Goal: Task Accomplishment & Management: Use online tool/utility

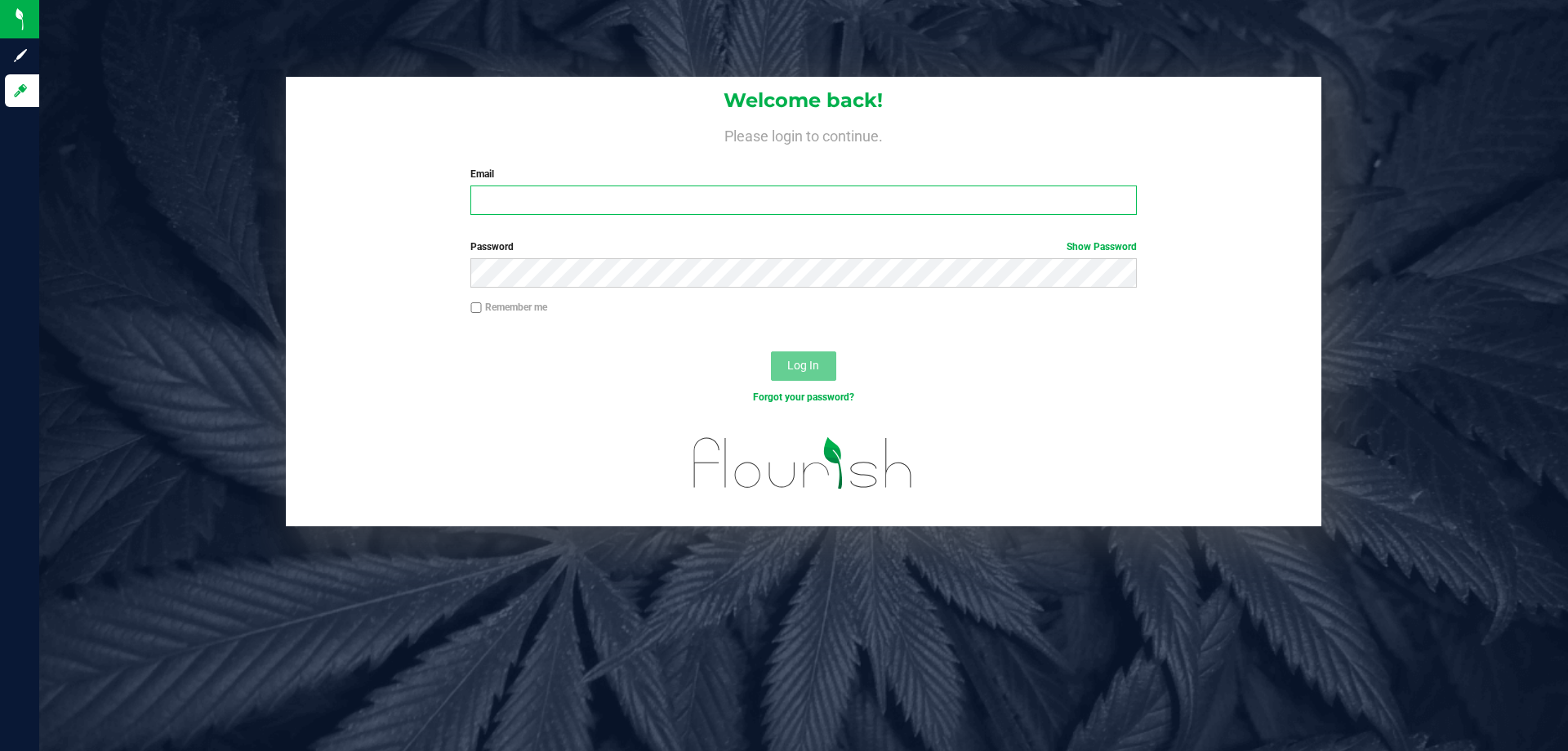
click at [554, 198] on input "Email" at bounding box center [803, 199] width 666 height 29
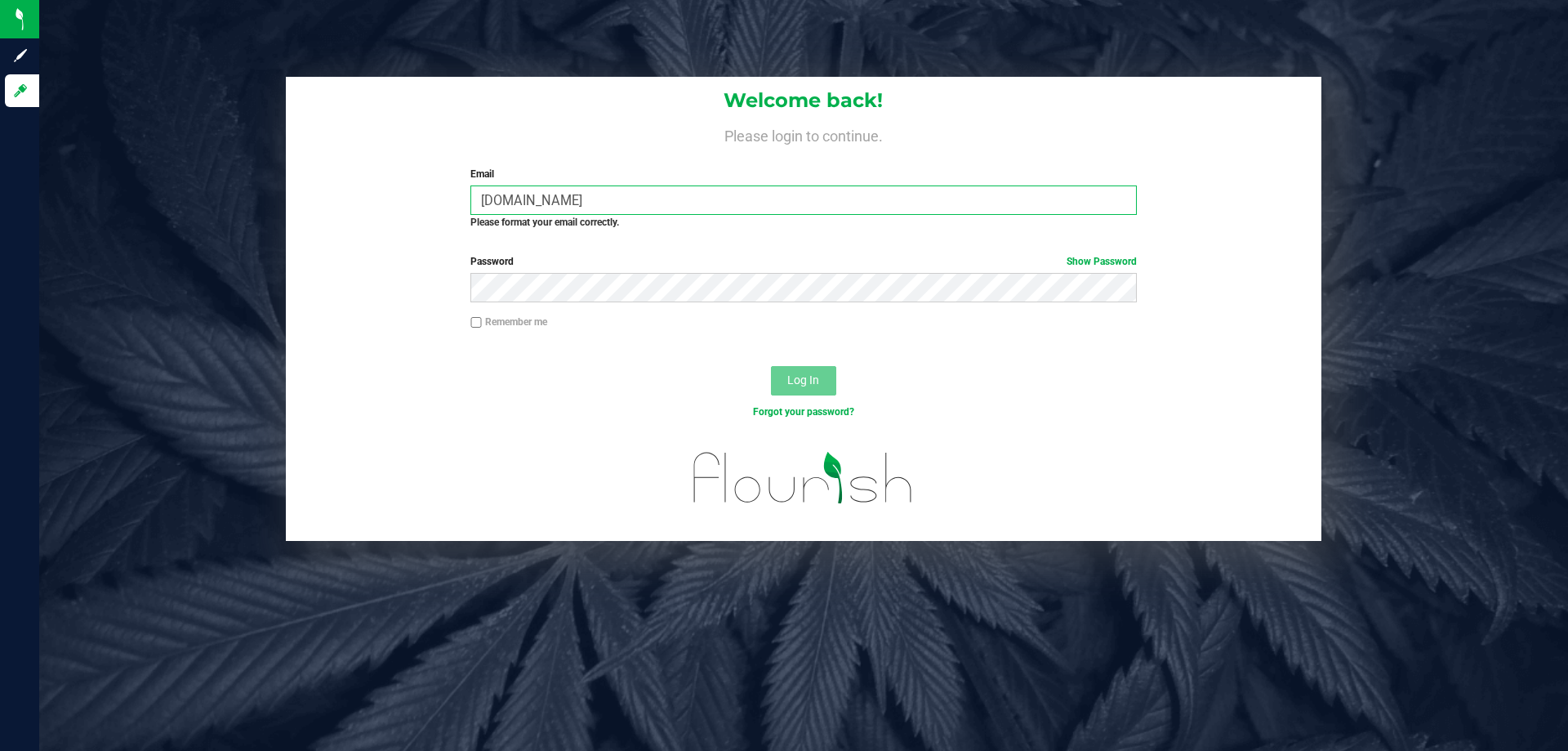
click at [533, 192] on input "[DOMAIN_NAME]" at bounding box center [803, 199] width 666 height 29
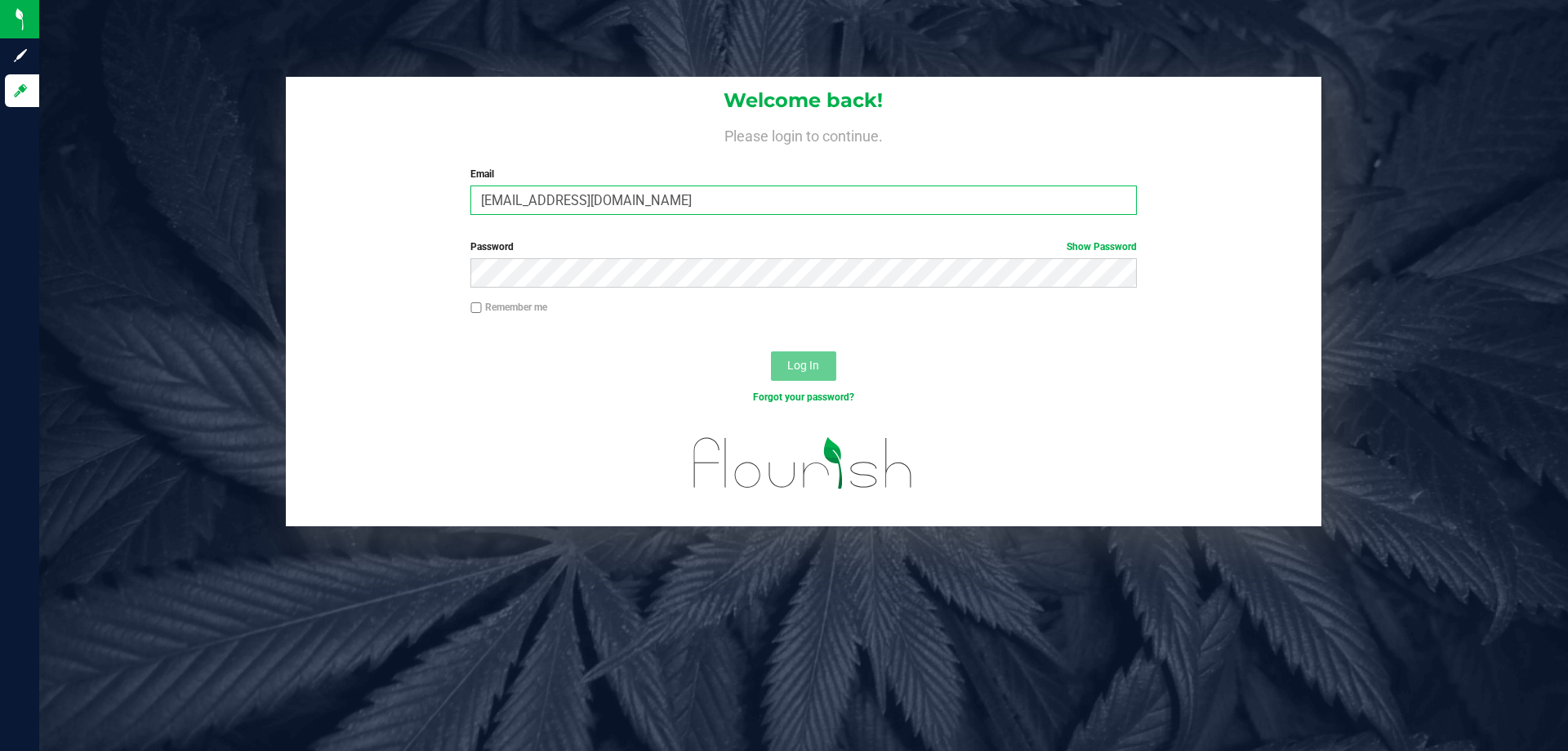
type input "[EMAIL_ADDRESS][DOMAIN_NAME]"
click at [771, 352] on button "Log In" at bounding box center [804, 366] width 66 height 29
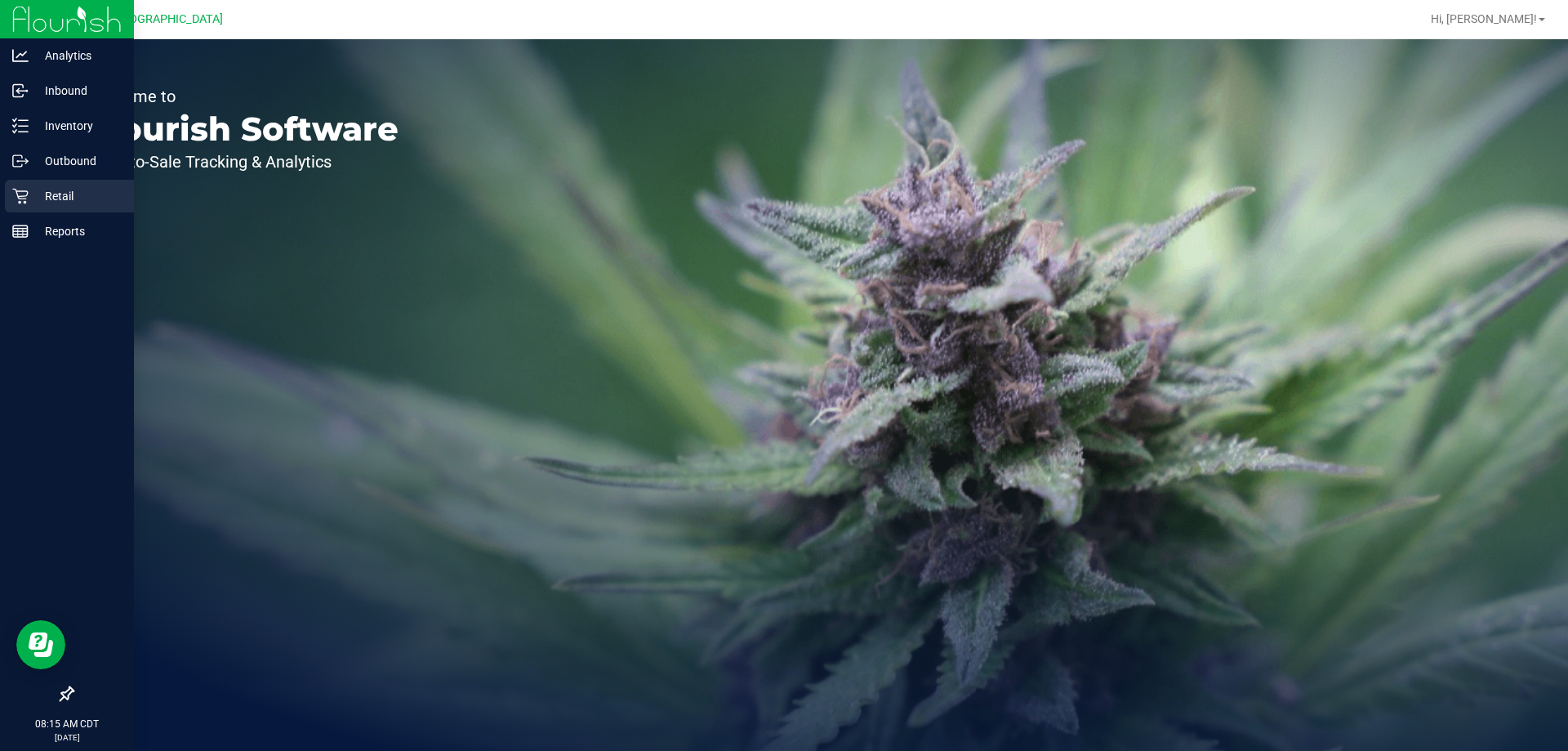
click at [75, 196] on p "Retail" at bounding box center [77, 196] width 98 height 19
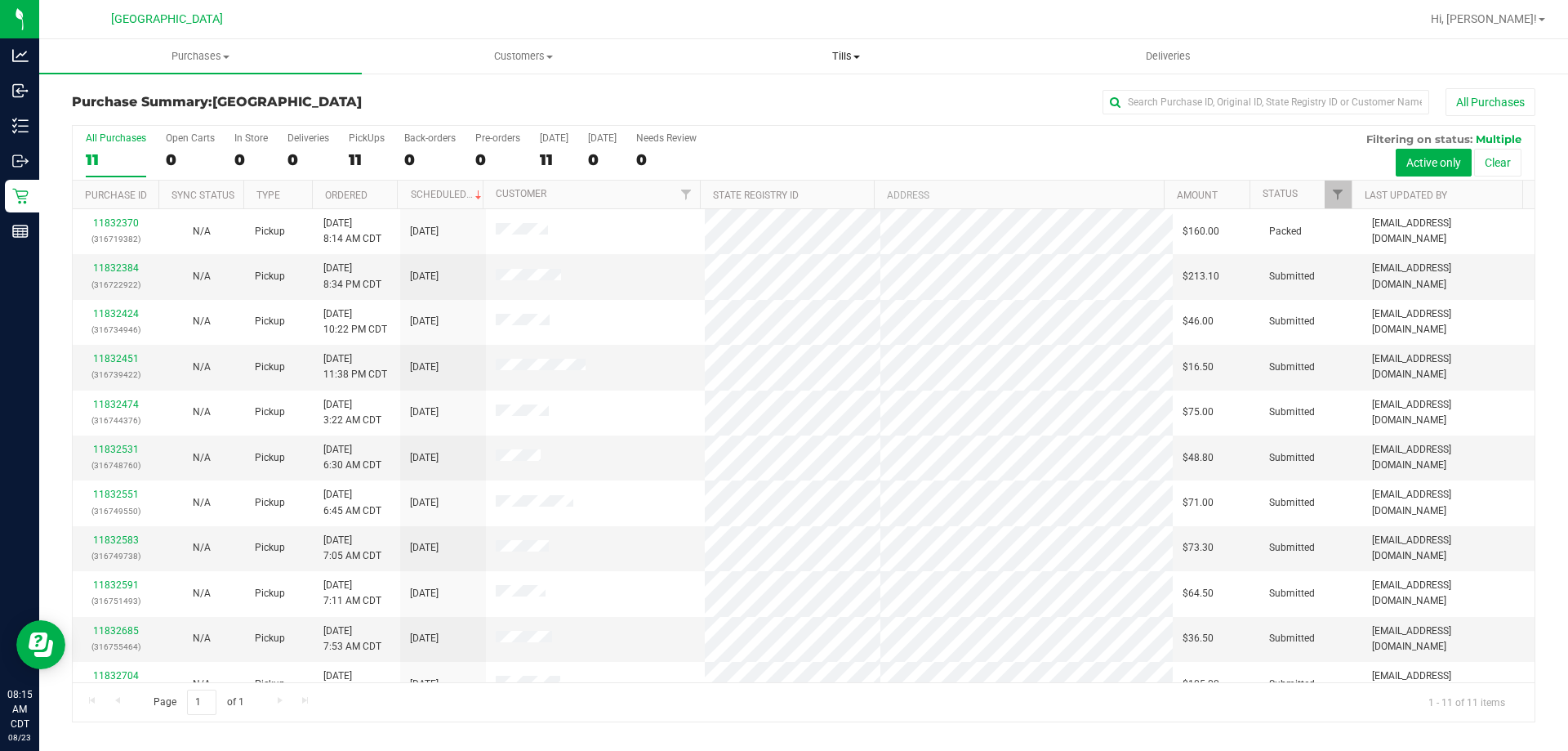
click at [836, 58] on span "Tills" at bounding box center [846, 56] width 321 height 15
click at [808, 98] on li "Manage tills" at bounding box center [846, 99] width 322 height 19
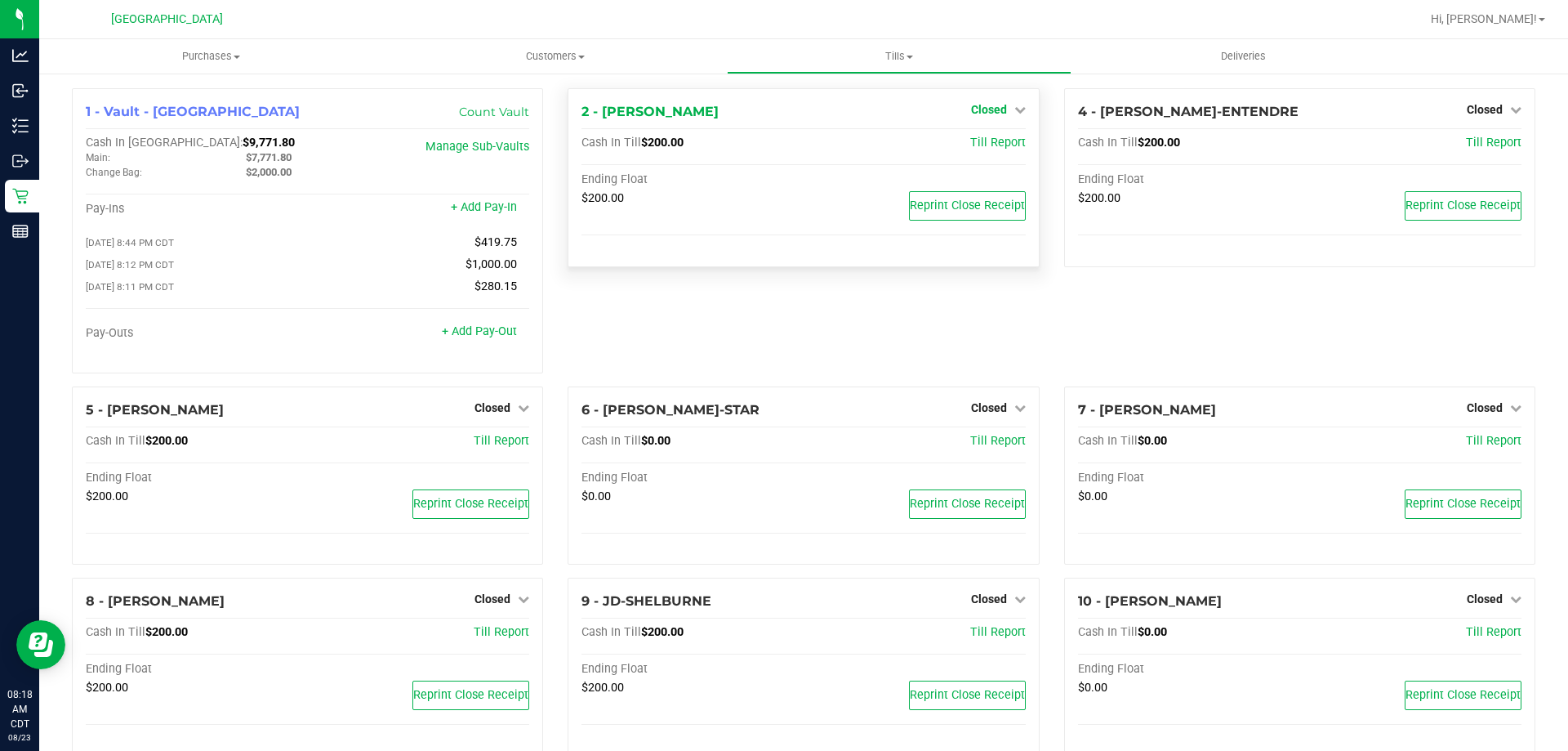
click at [977, 104] on span "Closed" at bounding box center [989, 109] width 36 height 13
click at [994, 138] on link "Open Till" at bounding box center [988, 143] width 43 height 13
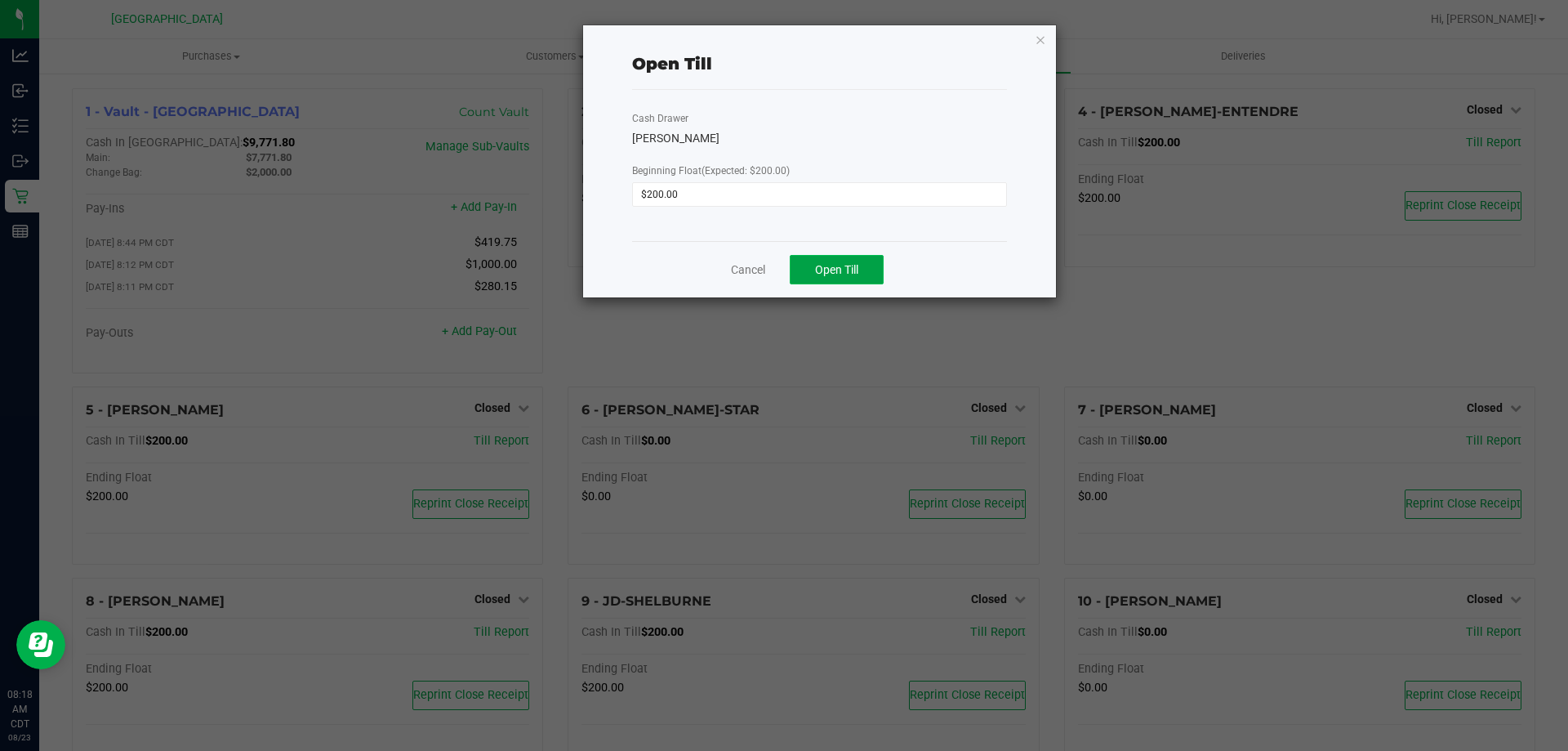
click at [827, 270] on span "Open Till" at bounding box center [837, 269] width 43 height 13
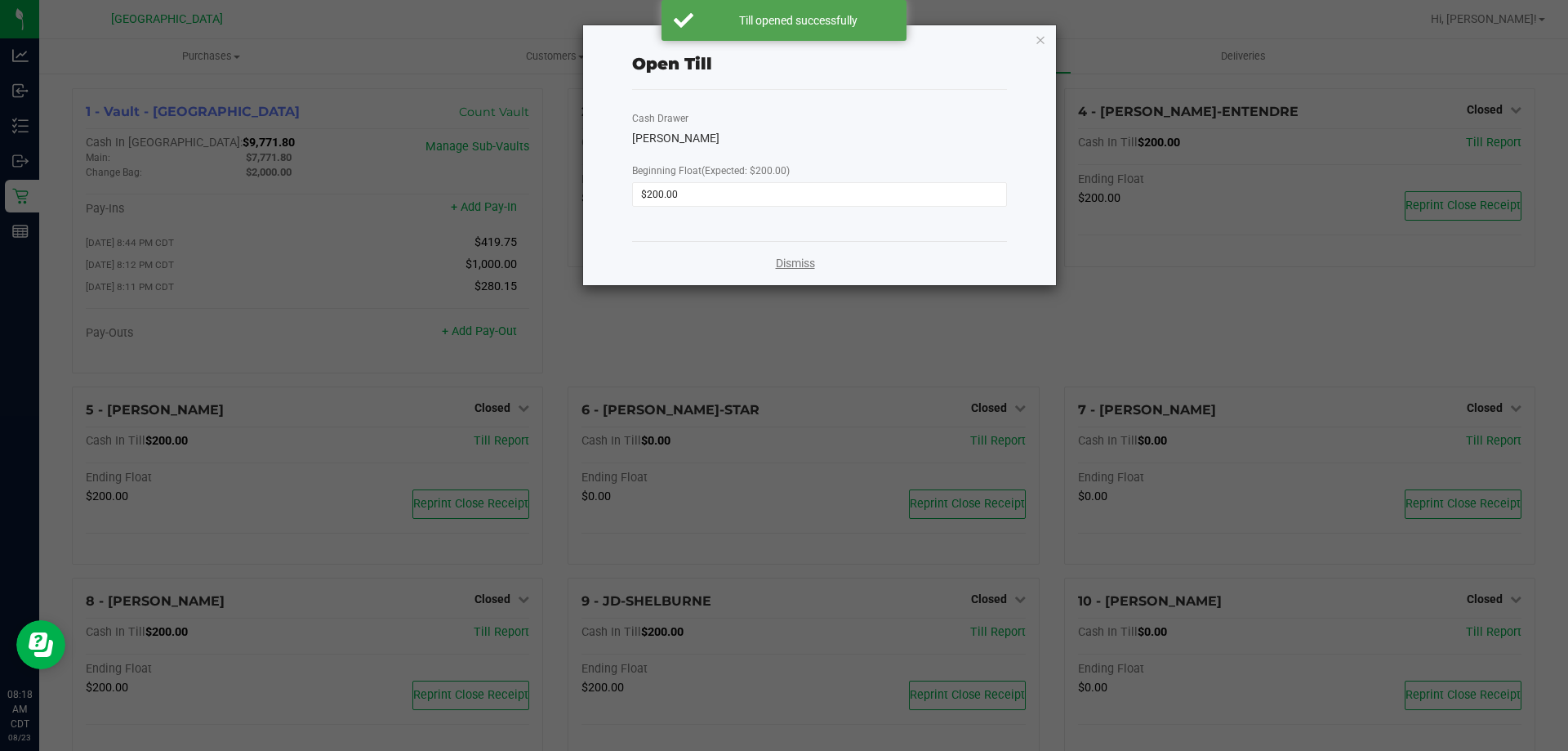
click at [797, 271] on link "Dismiss" at bounding box center [796, 263] width 39 height 17
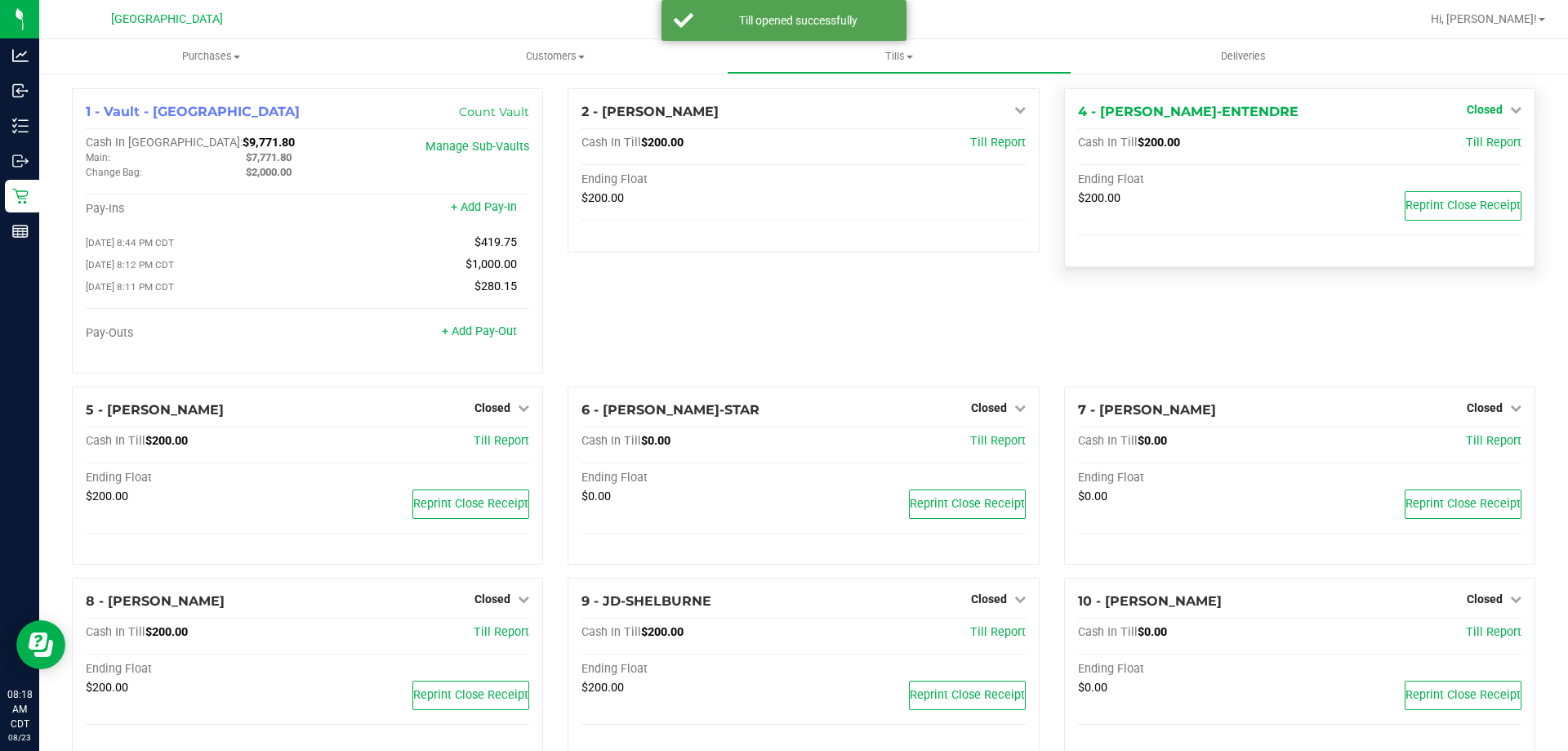
click at [1475, 107] on span "Closed" at bounding box center [1485, 109] width 36 height 13
click at [1495, 148] on link "Open Till" at bounding box center [1484, 143] width 43 height 13
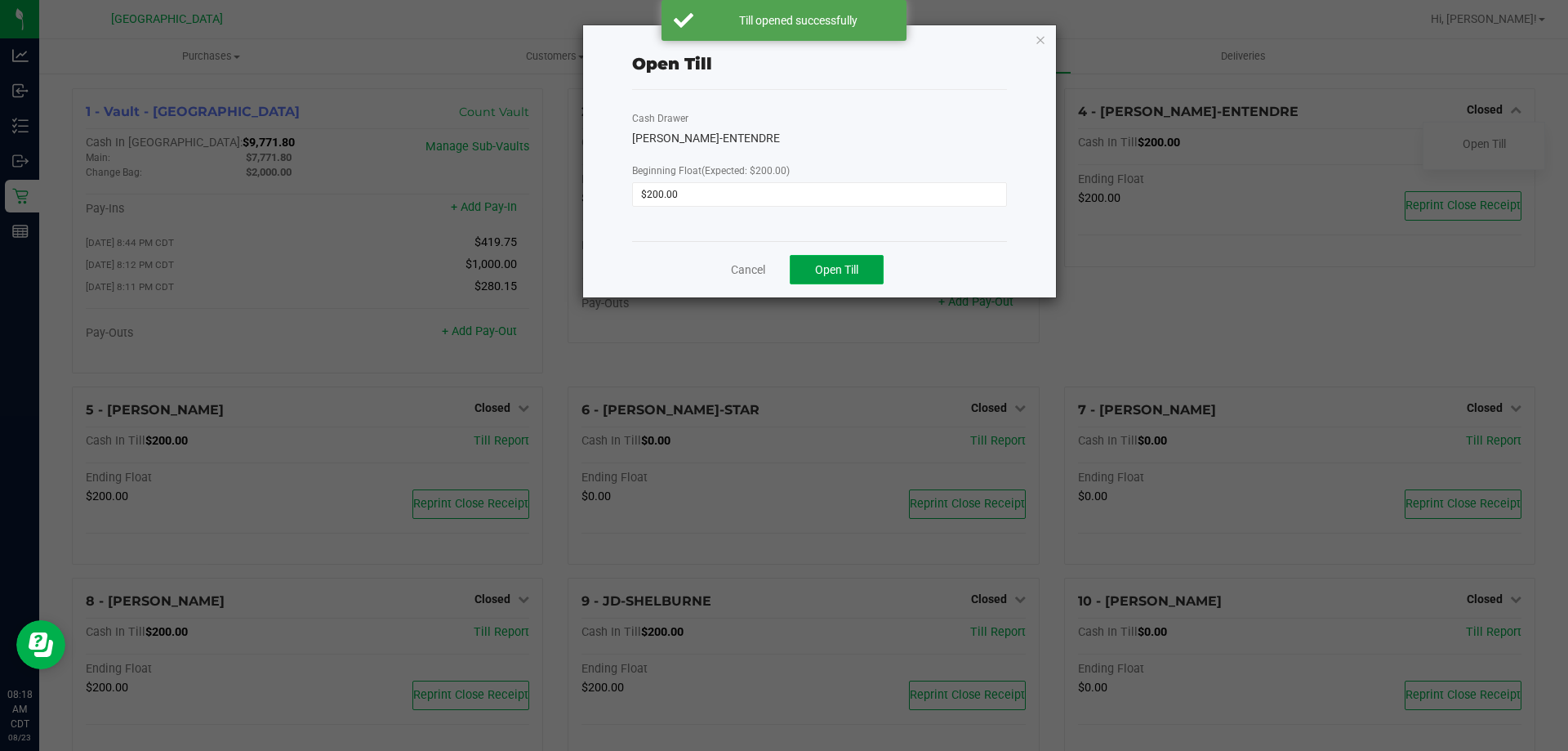
click at [840, 275] on span "Open Till" at bounding box center [837, 269] width 43 height 13
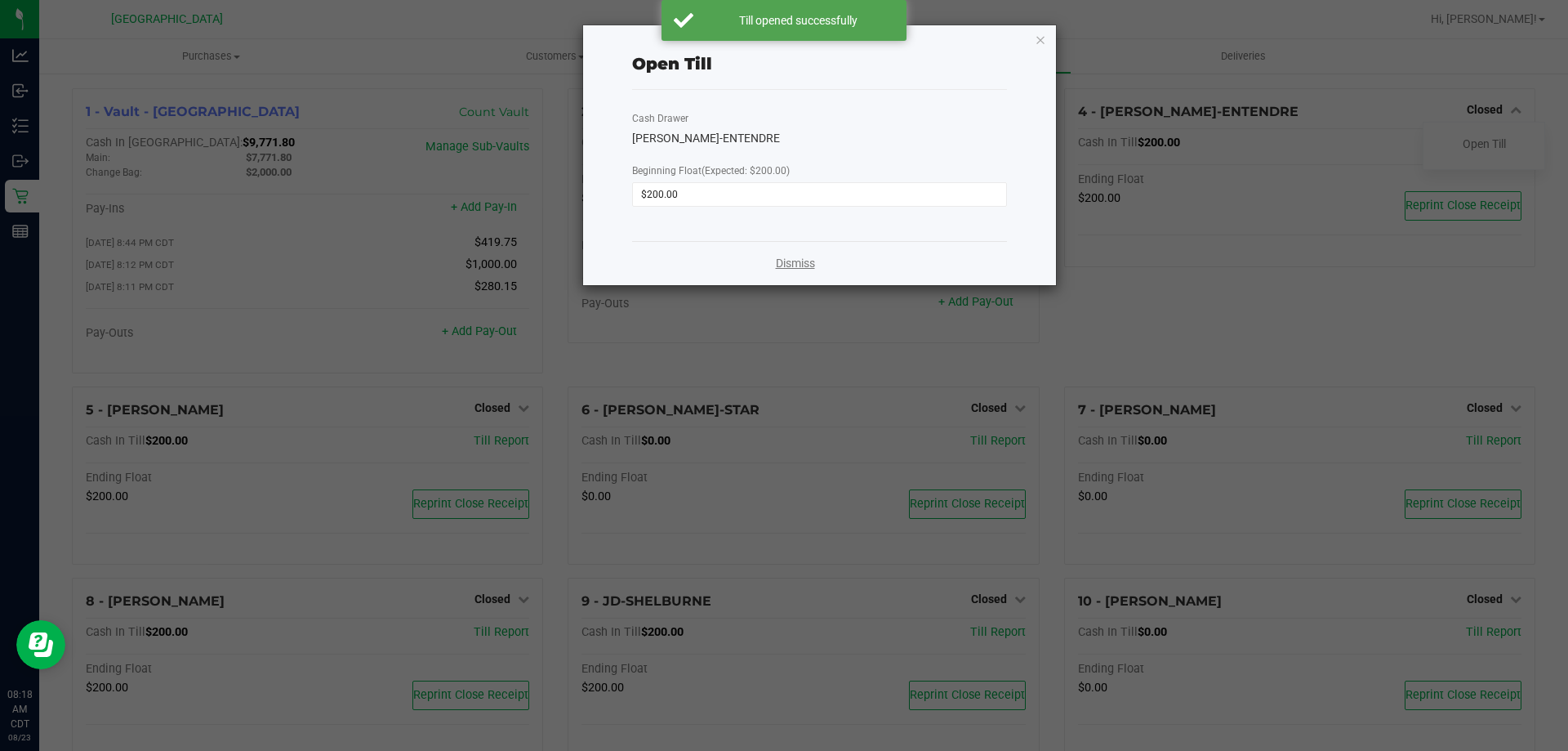
click at [755, 277] on div "Dismiss" at bounding box center [819, 263] width 375 height 44
click at [805, 263] on link "Dismiss" at bounding box center [796, 263] width 39 height 17
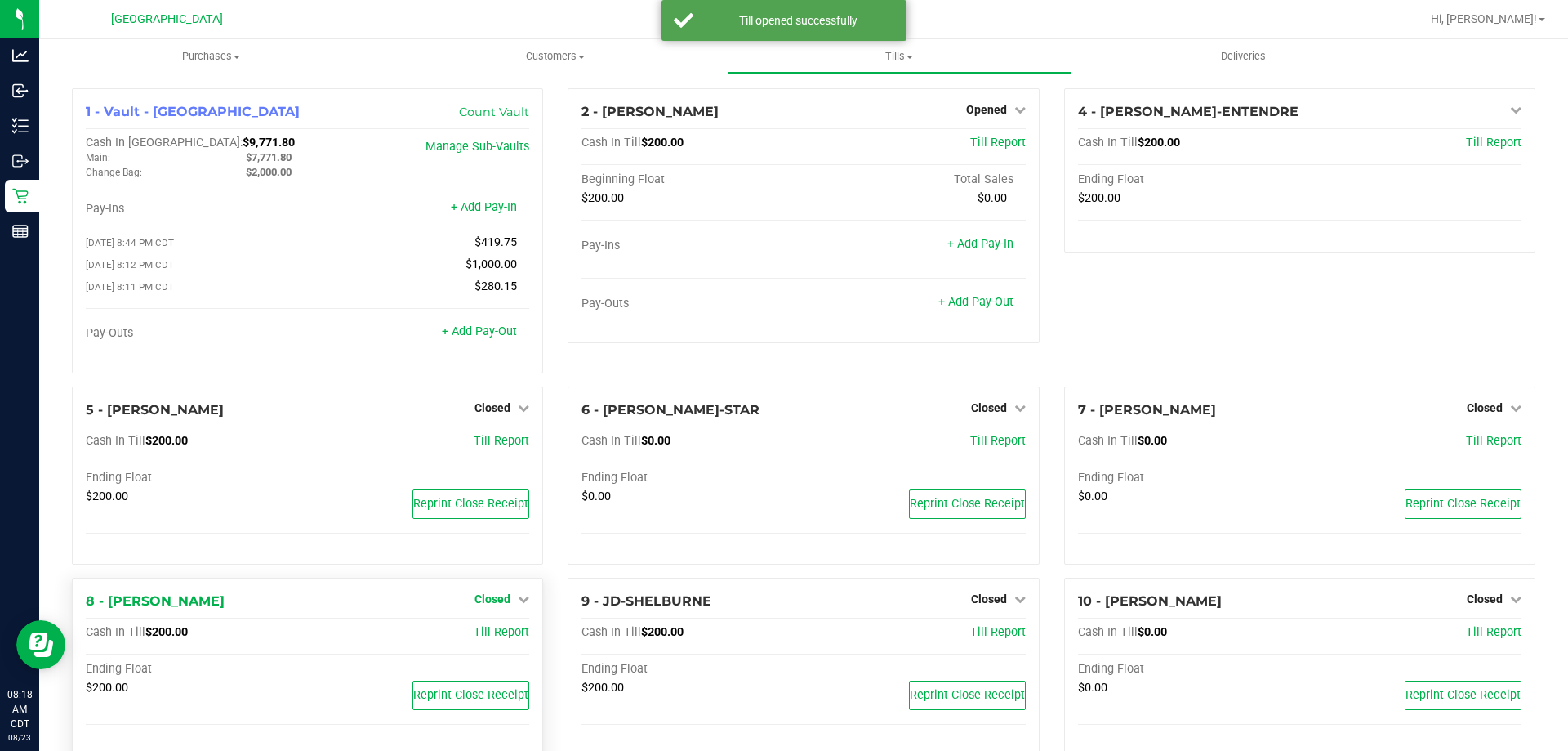
click at [481, 604] on span "Closed" at bounding box center [492, 599] width 36 height 13
click at [502, 637] on link "Open Till" at bounding box center [491, 633] width 43 height 13
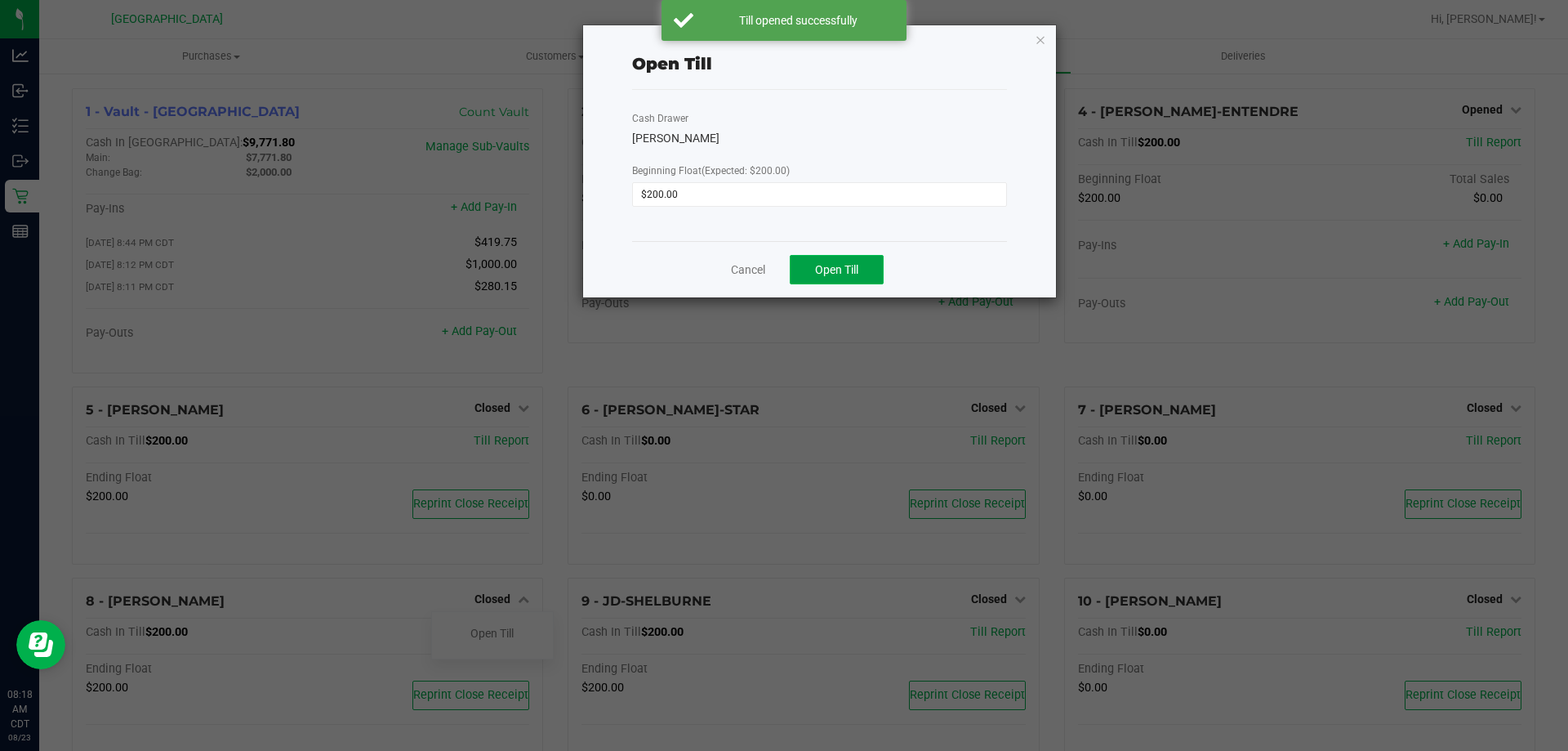
click at [856, 261] on button "Open Till" at bounding box center [837, 269] width 94 height 29
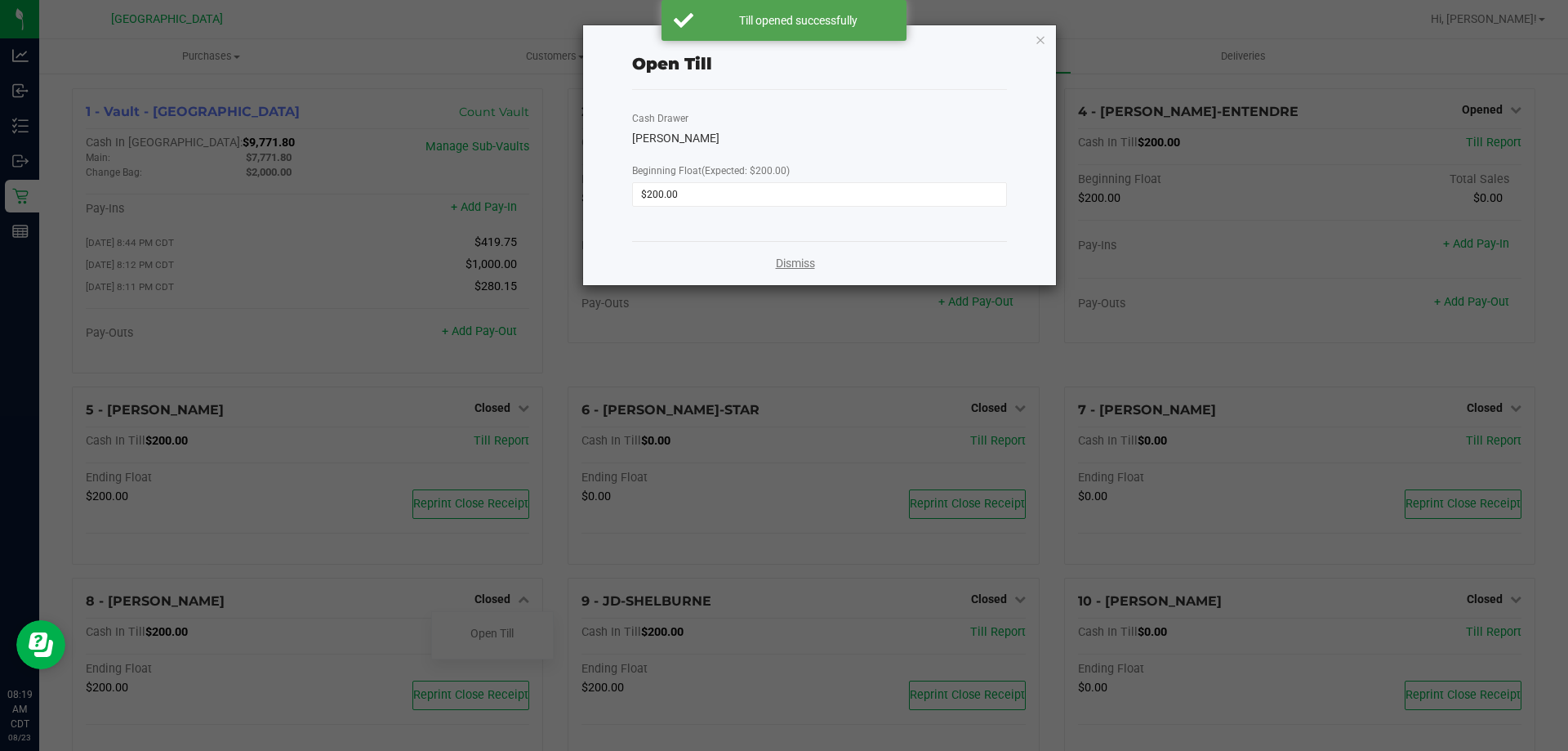
click at [798, 262] on link "Dismiss" at bounding box center [796, 263] width 39 height 17
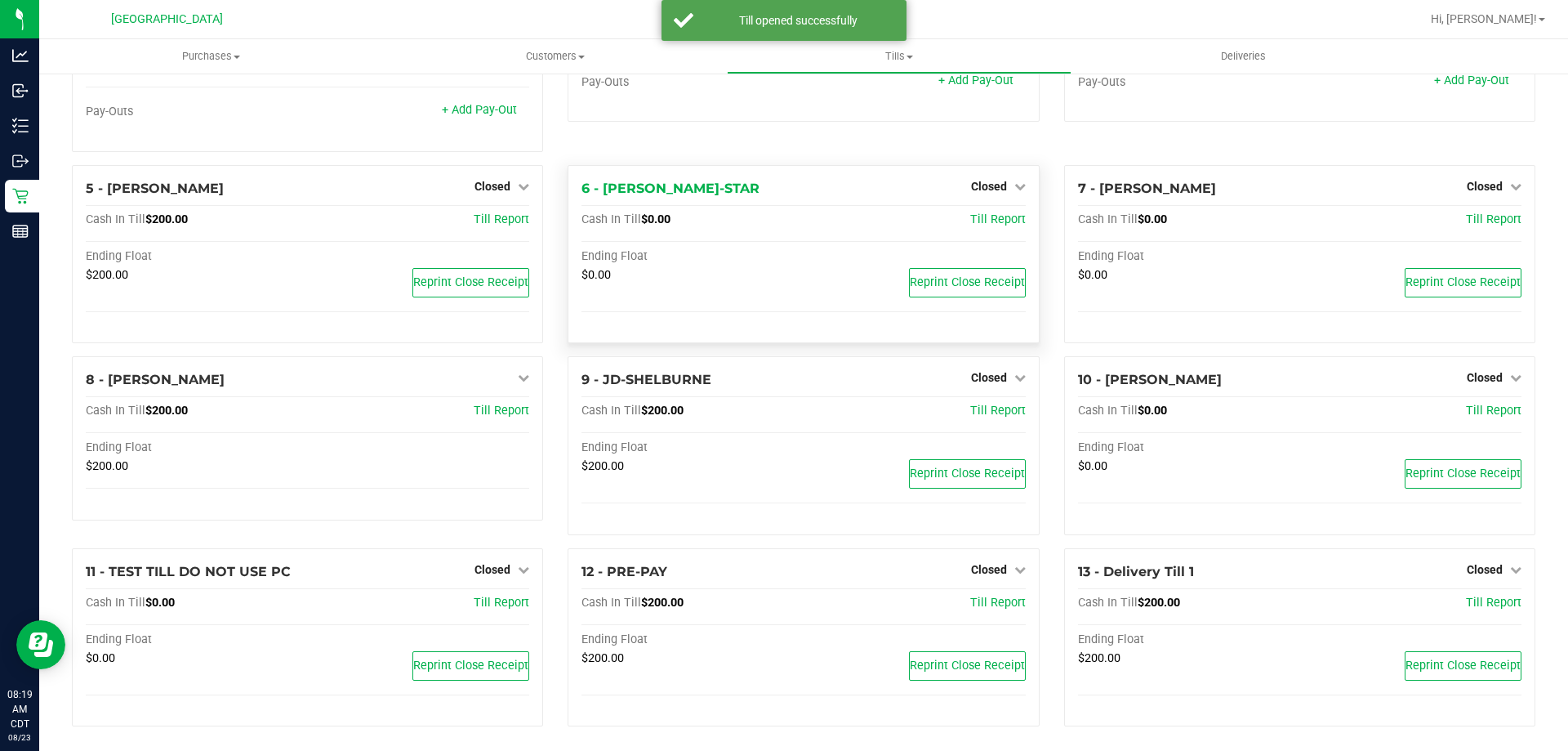
scroll to position [230, 0]
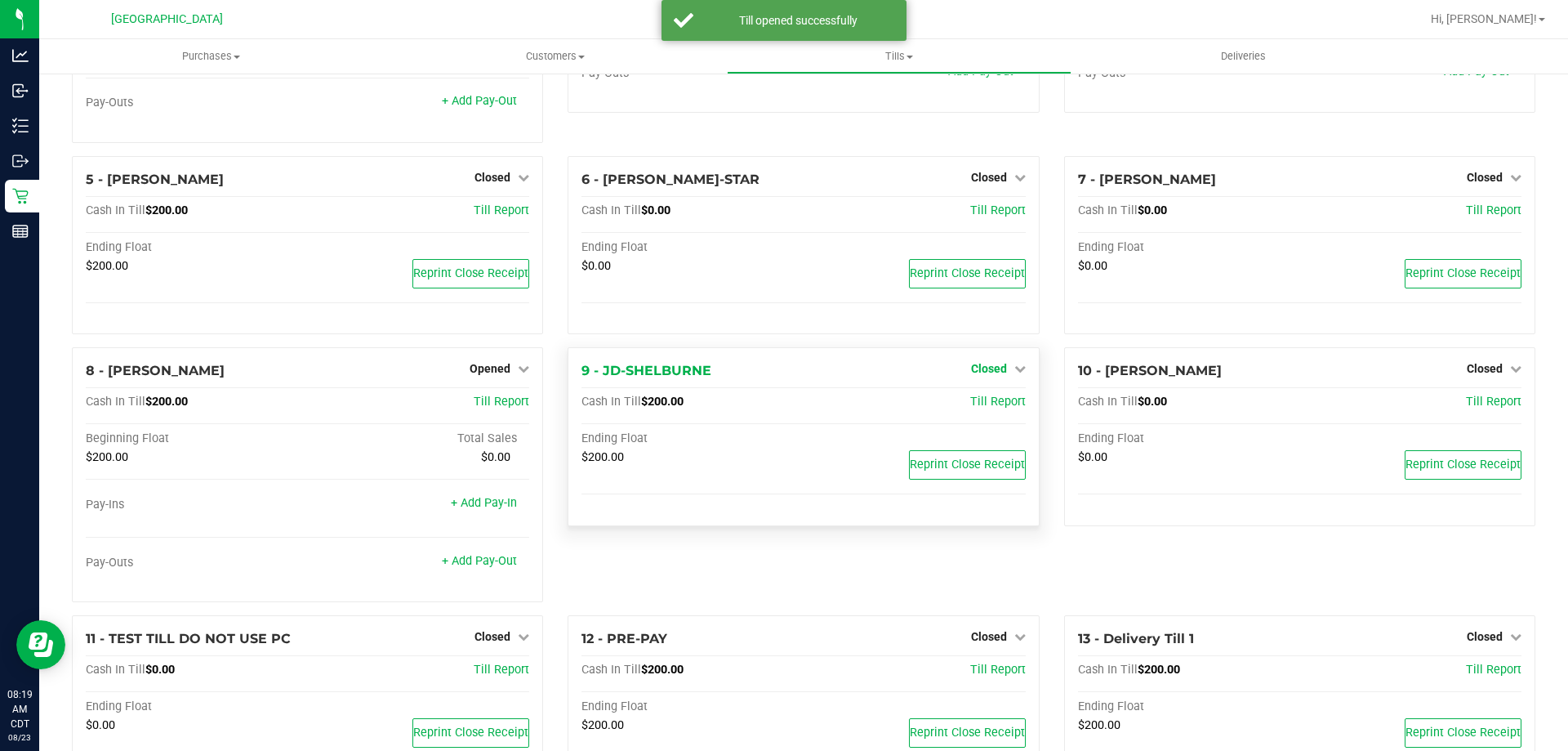
click at [982, 375] on span "Closed" at bounding box center [989, 368] width 36 height 13
click at [981, 408] on link "Open Till" at bounding box center [988, 402] width 43 height 13
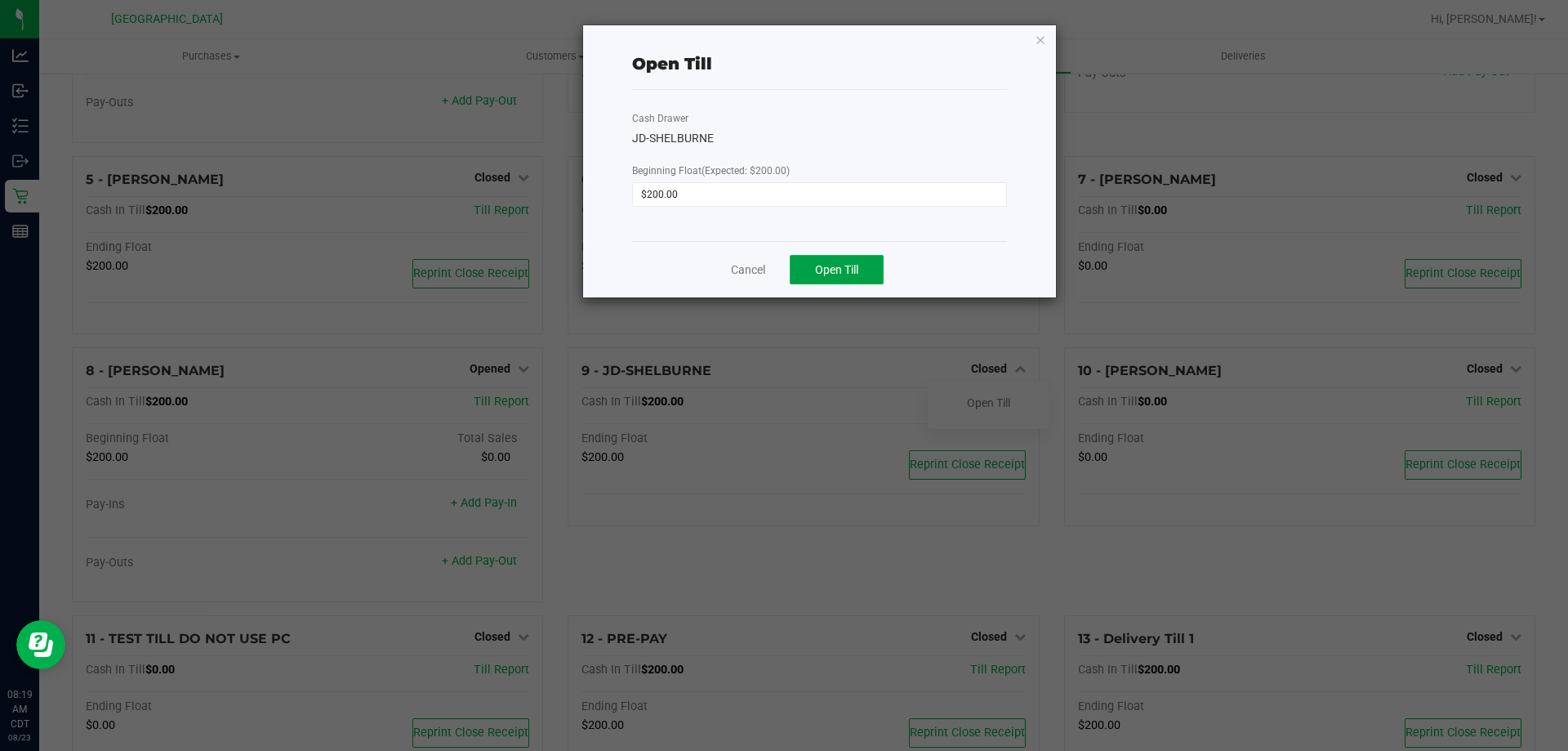
click at [815, 259] on button "Open Till" at bounding box center [837, 269] width 94 height 29
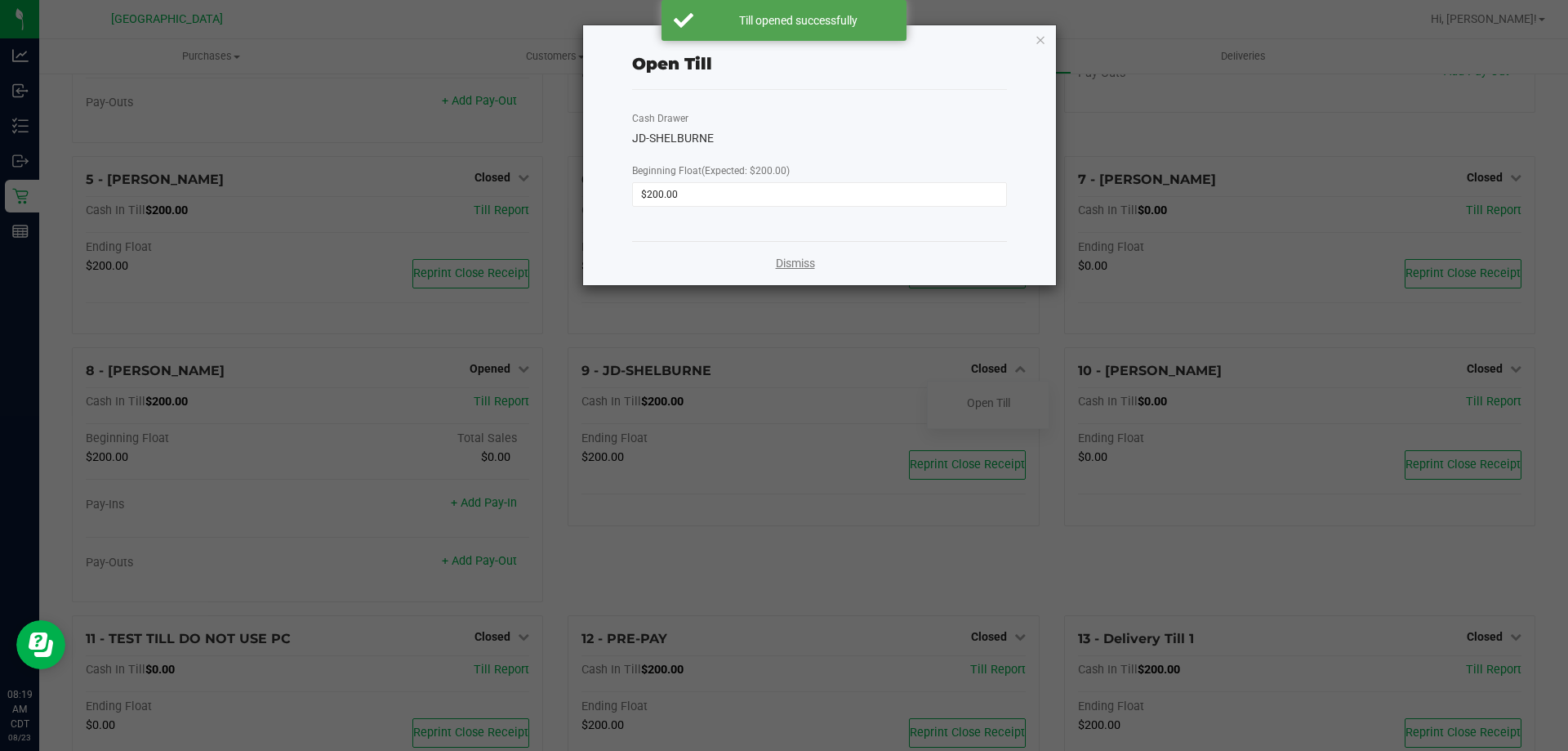
click at [804, 260] on link "Dismiss" at bounding box center [796, 263] width 39 height 17
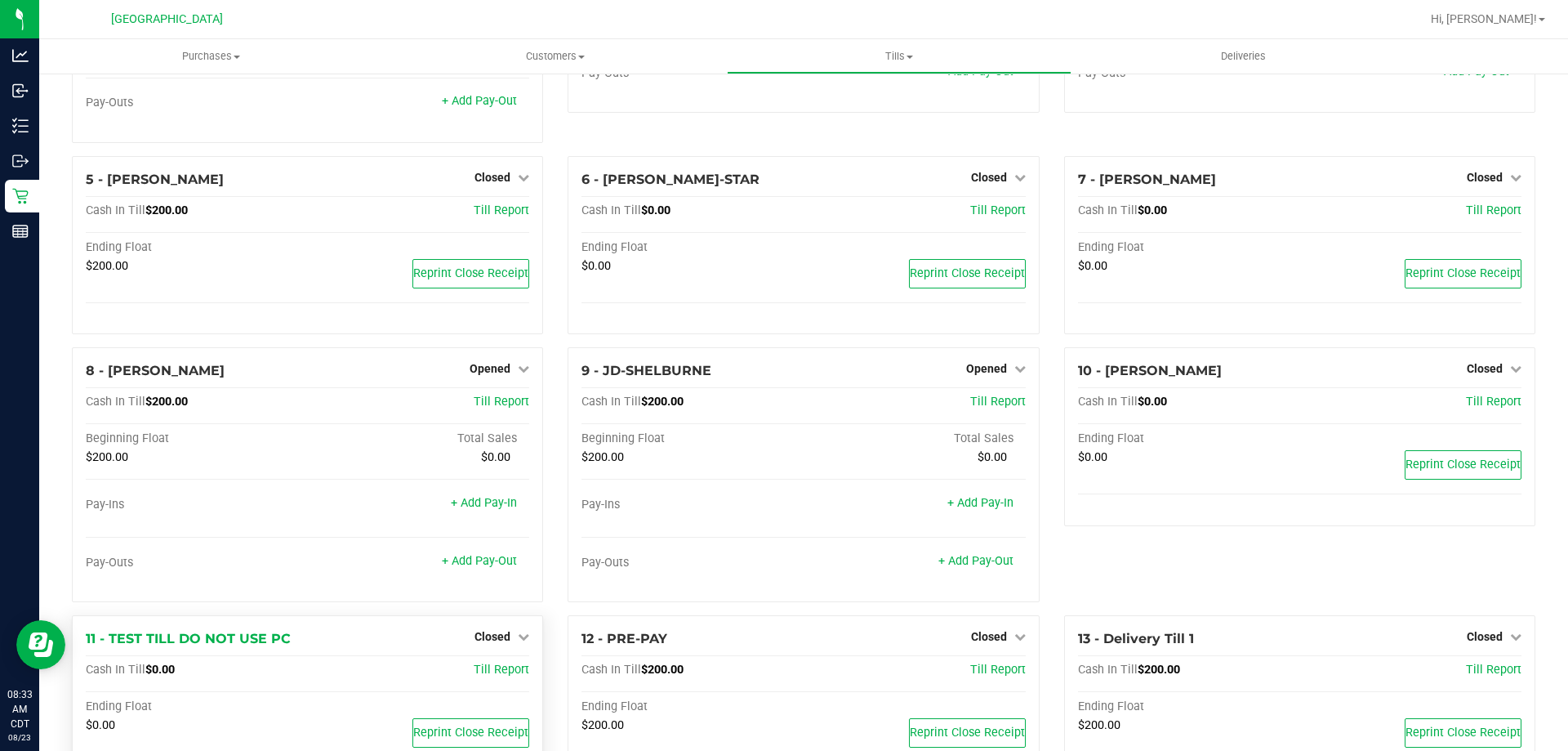
scroll to position [0, 0]
